Goal: Task Accomplishment & Management: Manage account settings

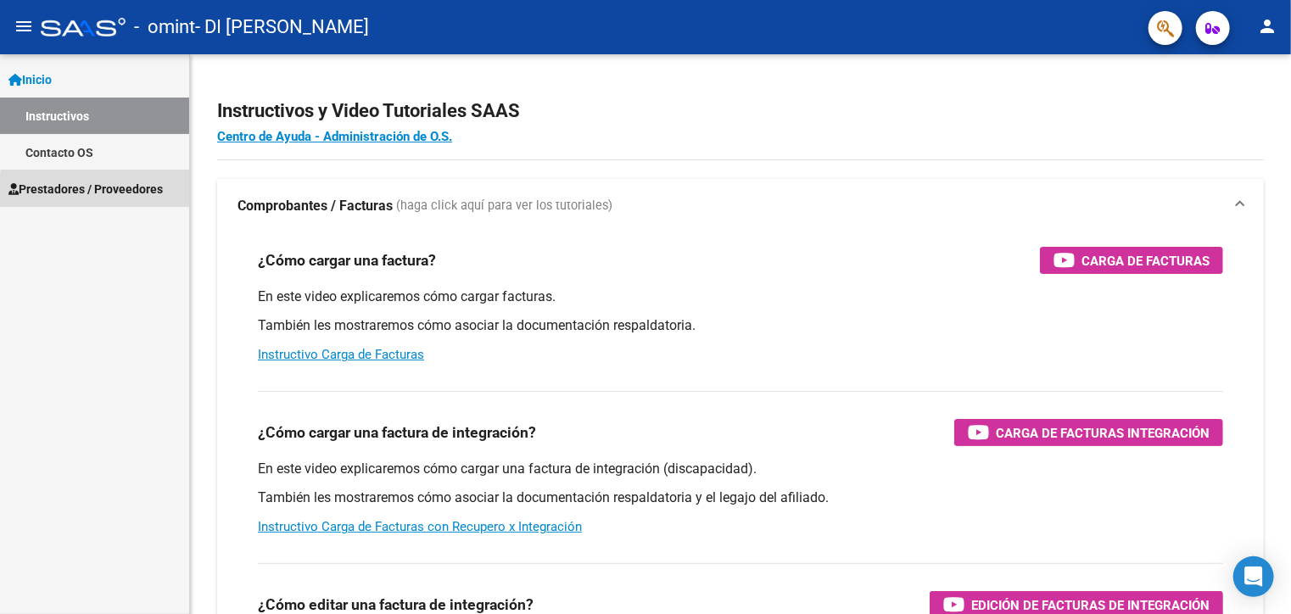
click at [100, 191] on span "Prestadores / Proveedores" at bounding box center [85, 189] width 154 height 19
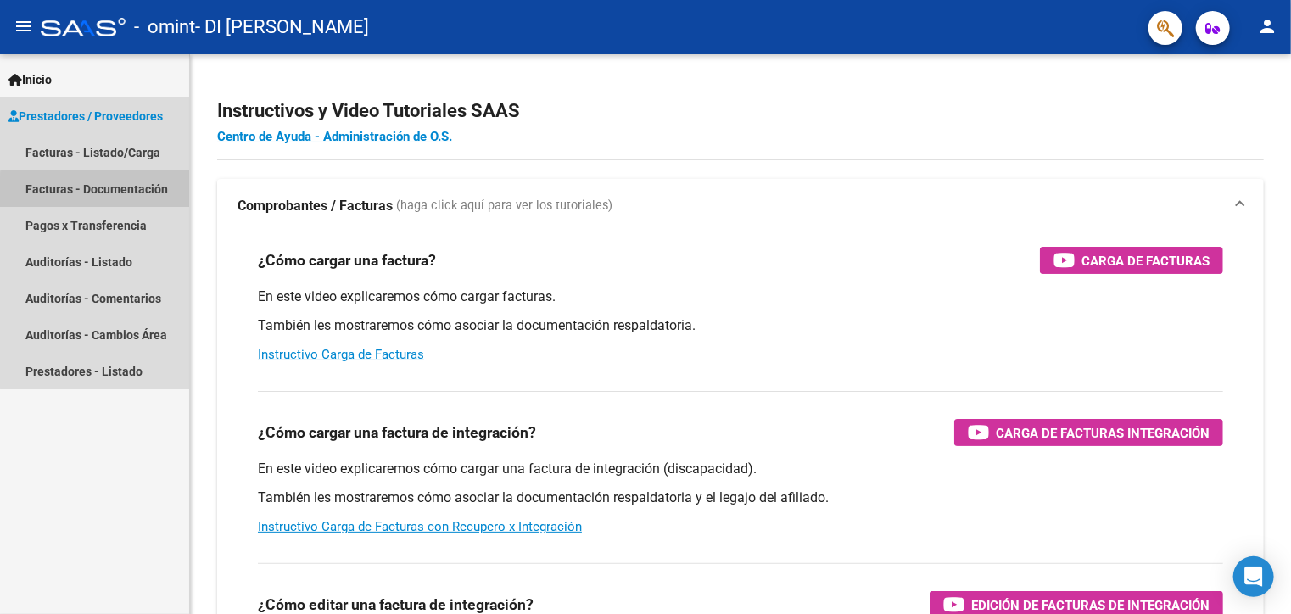
click at [97, 193] on link "Facturas - Documentación" at bounding box center [94, 188] width 189 height 36
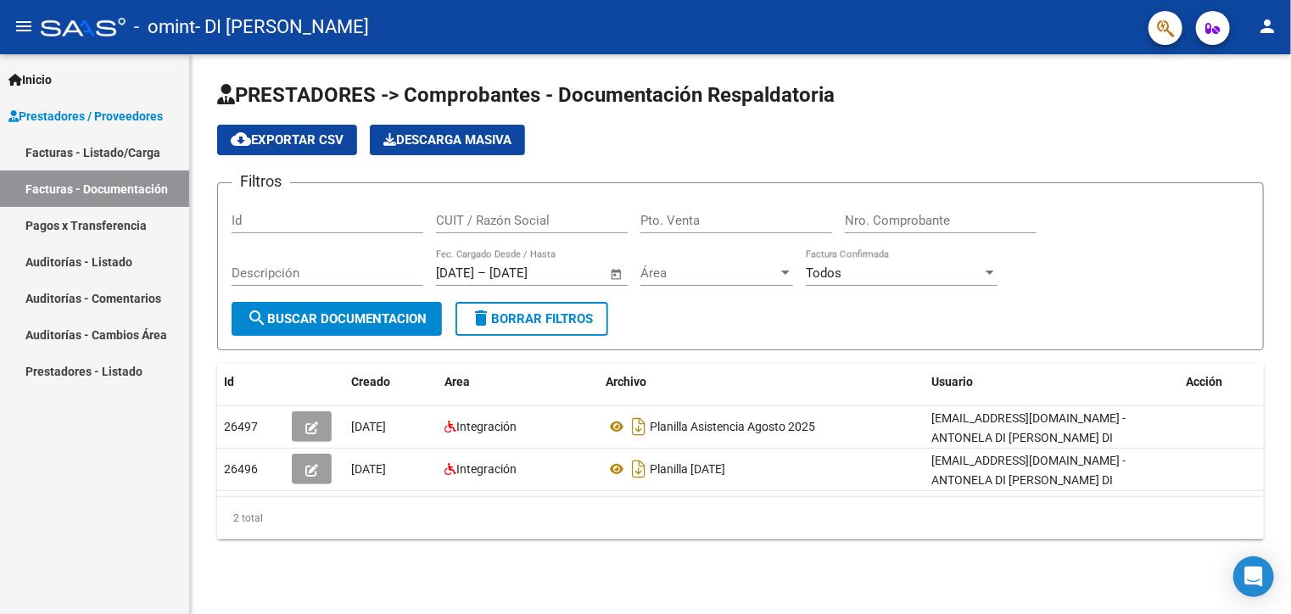
click at [64, 190] on link "Facturas - Documentación" at bounding box center [94, 188] width 189 height 36
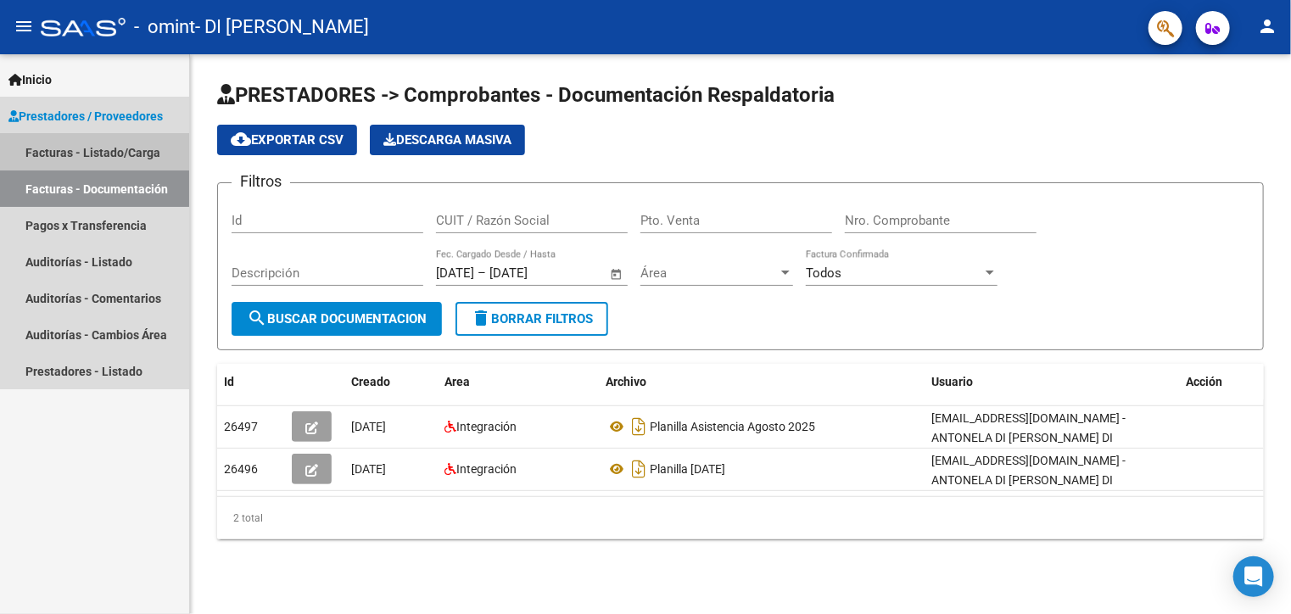
click at [88, 155] on link "Facturas - Listado/Carga" at bounding box center [94, 152] width 189 height 36
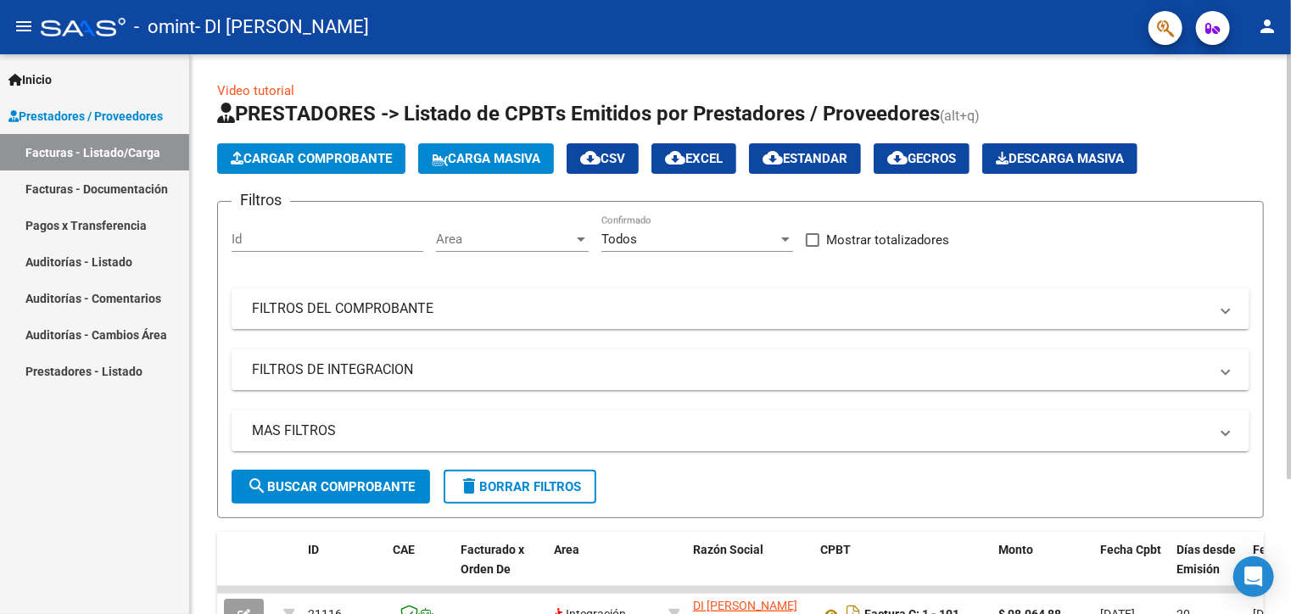
click at [1290, 540] on div at bounding box center [1289, 334] width 4 height 560
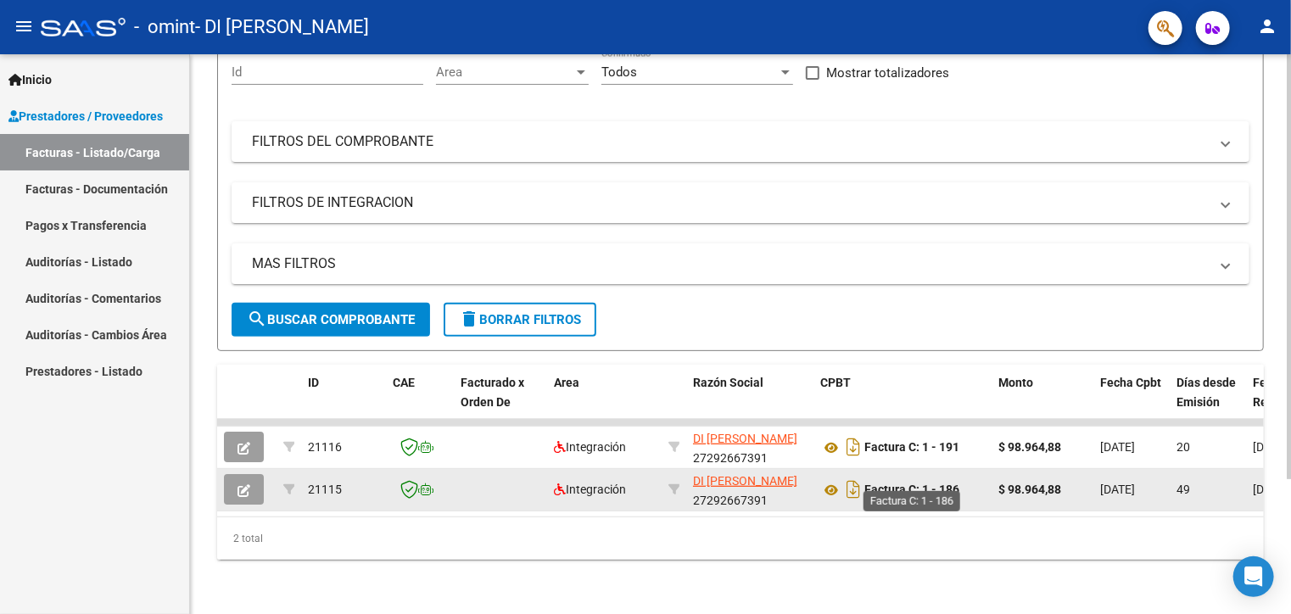
click at [895, 483] on strong "Factura C: 1 - 186" at bounding box center [911, 490] width 95 height 14
click at [243, 484] on icon "button" at bounding box center [243, 490] width 13 height 13
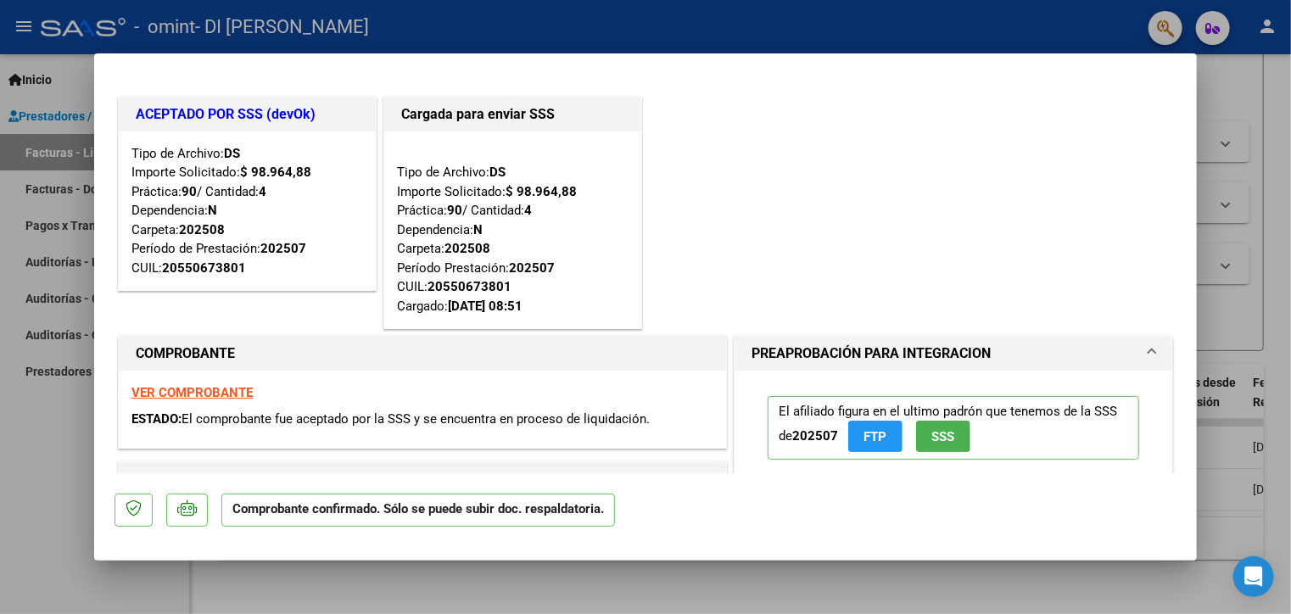
click at [913, 299] on div "ACEPTADO POR SSS (devOk) Tipo de Archivo: DS Importe Solicitado: $ 98.964,88 Pr…" at bounding box center [645, 213] width 1062 height 240
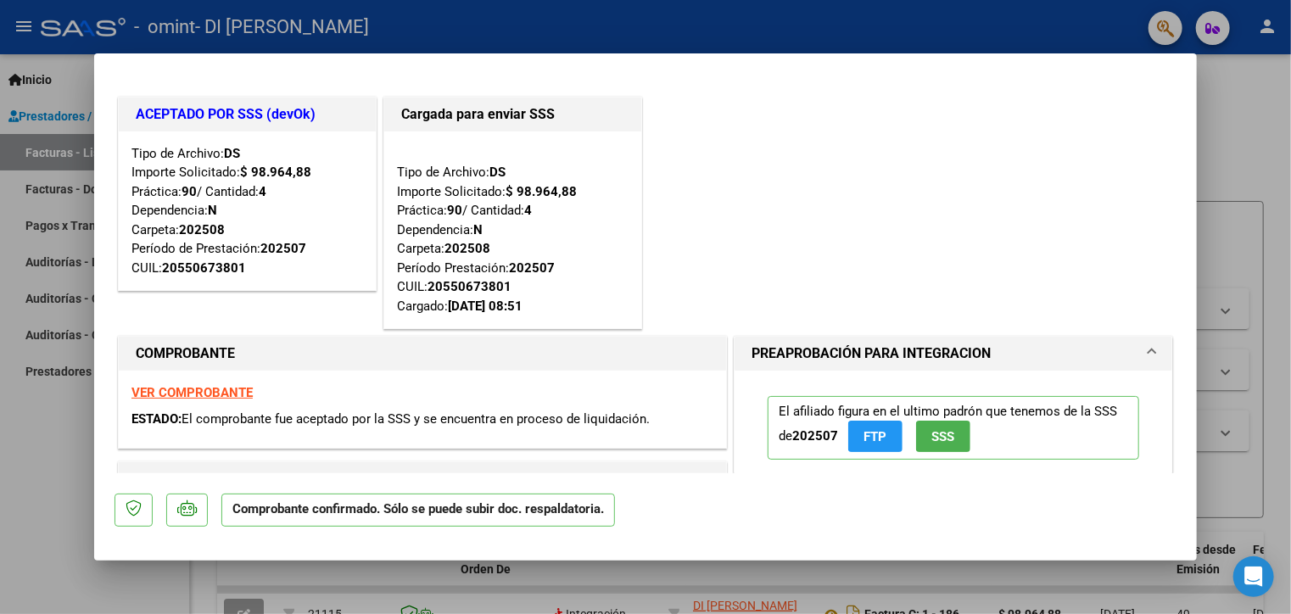
click at [152, 391] on strong "VER COMPROBANTE" at bounding box center [191, 392] width 121 height 15
click at [805, 167] on div "ACEPTADO POR SSS (devOk) Tipo de Archivo: DS Importe Solicitado: $ 98.964,88 Pr…" at bounding box center [645, 213] width 1062 height 240
click at [1255, 155] on div at bounding box center [645, 307] width 1291 height 614
type input "$ 0,00"
